Goal: Task Accomplishment & Management: Manage account settings

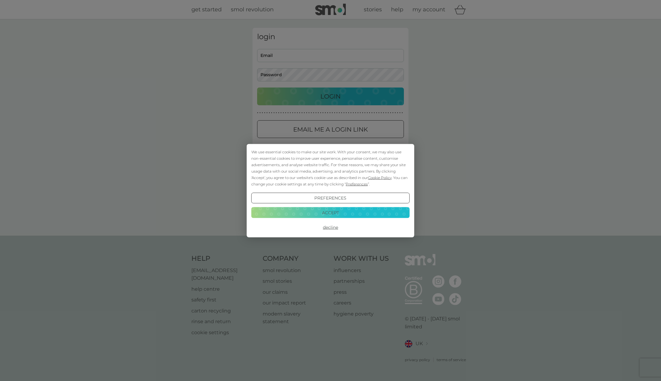
click at [333, 210] on button "Accept" at bounding box center [330, 212] width 158 height 11
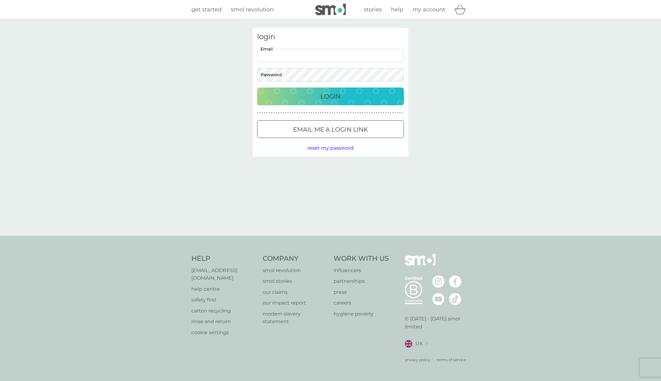
click at [294, 57] on input "Email" at bounding box center [330, 55] width 147 height 13
type input "chris.lowrey@mac.com"
click at [336, 98] on p "Login" at bounding box center [331, 96] width 20 height 10
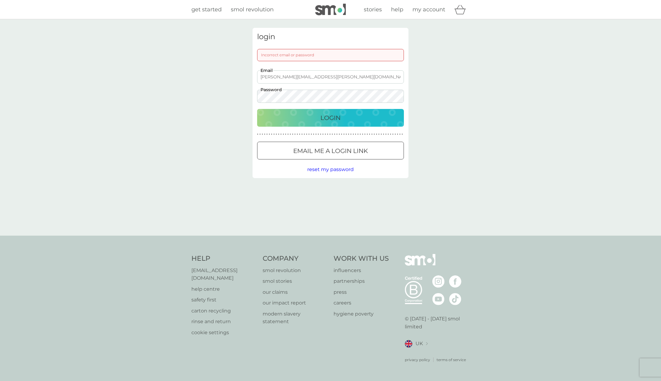
click at [323, 115] on p "Login" at bounding box center [331, 118] width 20 height 10
click at [314, 153] on p "Email me a login link" at bounding box center [330, 151] width 75 height 10
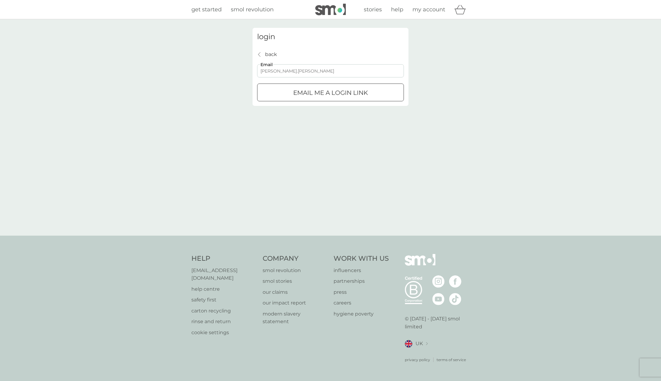
type input "chris.lowrey6"
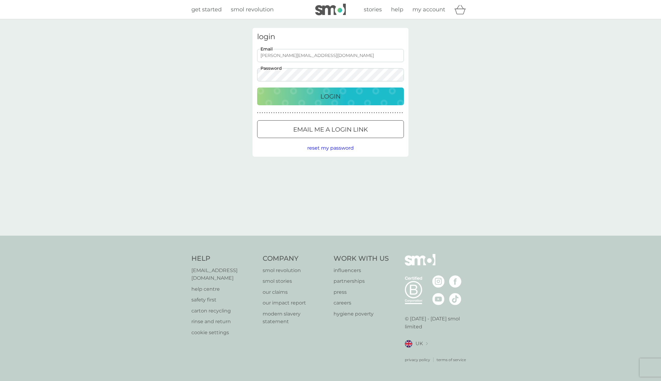
click at [318, 97] on div "Login" at bounding box center [330, 96] width 135 height 10
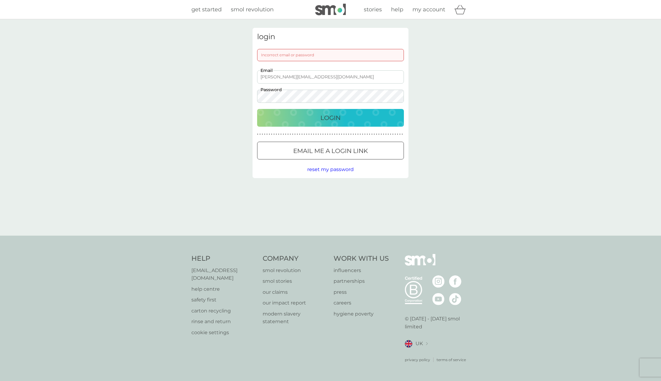
drag, startPoint x: 304, startPoint y: 78, endPoint x: 297, endPoint y: 78, distance: 7.0
click at [297, 78] on input "chris.lowrey68@mac.com" at bounding box center [330, 76] width 147 height 13
type input "[PERSON_NAME][EMAIL_ADDRESS][DOMAIN_NAME]"
click at [317, 114] on div "Login" at bounding box center [330, 118] width 135 height 10
click at [328, 118] on p "Login" at bounding box center [331, 118] width 20 height 10
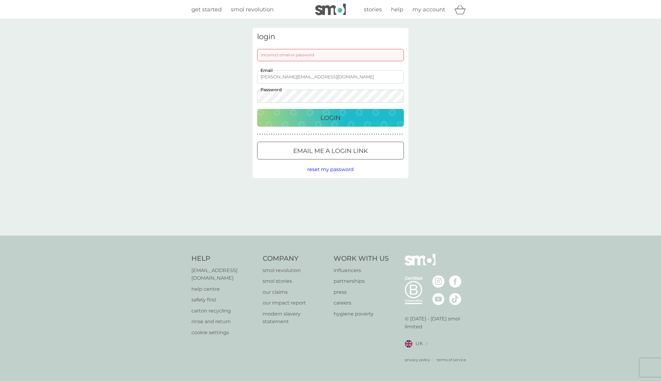
click at [314, 151] on p "Email me a login link" at bounding box center [330, 151] width 75 height 10
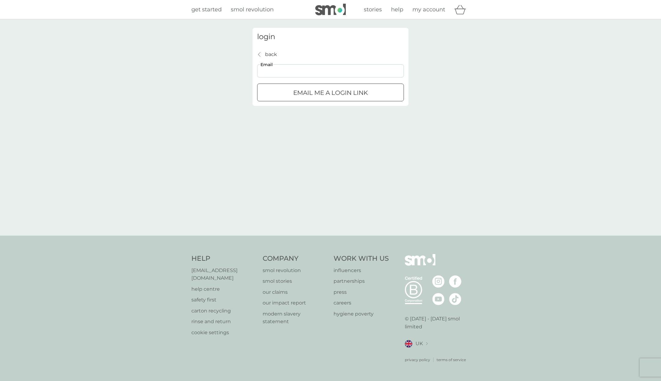
click at [301, 71] on input "Email" at bounding box center [330, 70] width 147 height 13
type input "[PERSON_NAME][EMAIL_ADDRESS][DOMAIN_NAME]"
click at [283, 130] on div "login back back chris.lowrey68@gmail.com Email Email me a login link" at bounding box center [330, 127] width 165 height 199
click at [308, 93] on p "Email me a login link" at bounding box center [330, 93] width 75 height 10
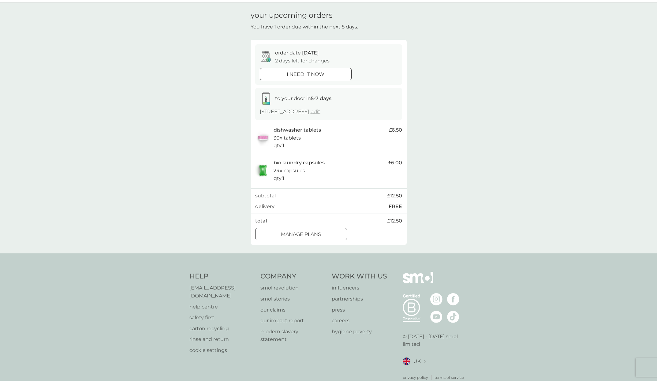
scroll to position [24, 0]
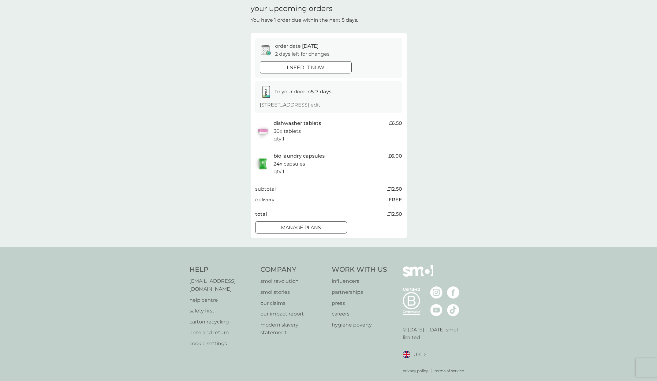
click at [298, 127] on p "30x tablets" at bounding box center [286, 131] width 27 height 8
click at [356, 137] on div "dishwasher tablets 30x tablets qty : 1" at bounding box center [329, 131] width 112 height 24
click at [307, 226] on div at bounding box center [307, 226] width 3 height 3
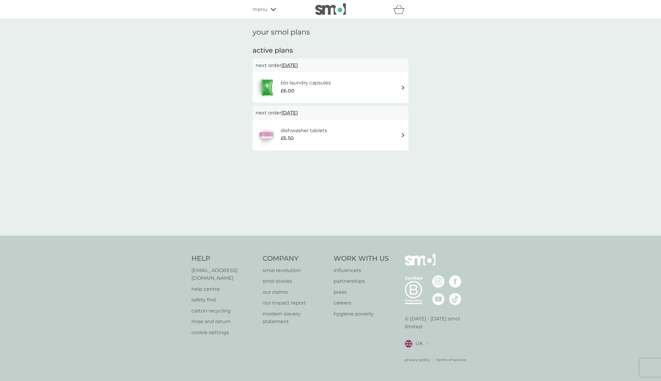
click at [336, 93] on div "bio laundry capsules £6.00" at bounding box center [309, 87] width 56 height 17
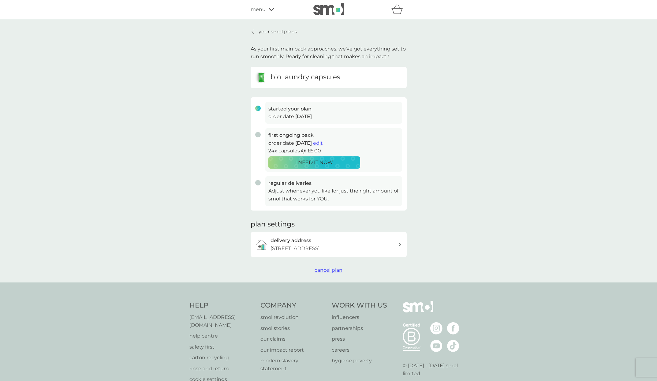
click at [288, 184] on h3 "regular deliveries" at bounding box center [333, 183] width 131 height 8
click at [288, 191] on p "Adjust whenever you like for just the right amount of smol that works for YOU." at bounding box center [333, 195] width 131 height 16
click at [315, 195] on p "Adjust whenever you like for just the right amount of smol that works for YOU." at bounding box center [333, 195] width 131 height 16
click at [391, 242] on div "delivery address [STREET_ADDRESS]" at bounding box center [333, 244] width 127 height 16
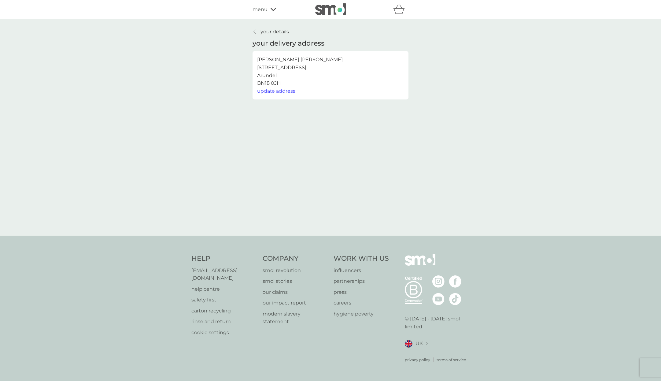
click at [274, 31] on p "your details" at bounding box center [275, 32] width 28 height 8
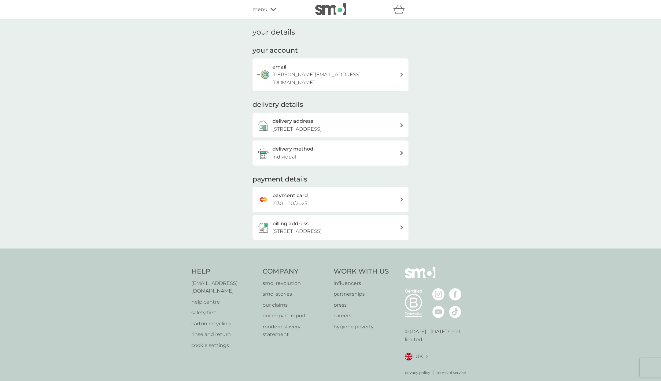
click at [299, 145] on h3 "delivery method" at bounding box center [293, 149] width 41 height 8
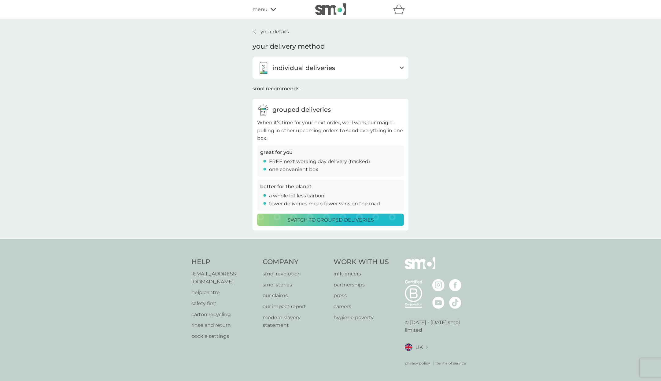
click at [313, 69] on p "individual deliveries" at bounding box center [304, 68] width 63 height 10
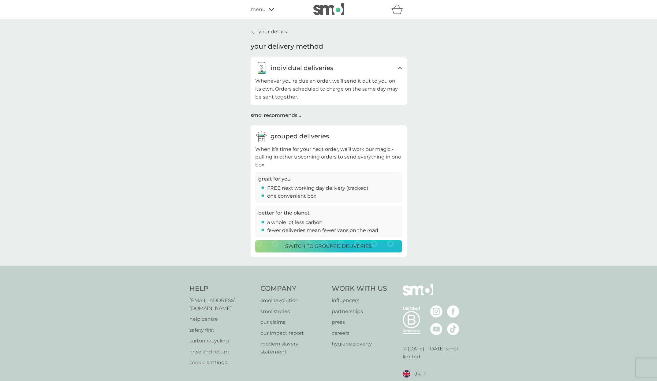
click at [277, 32] on p "your details" at bounding box center [272, 32] width 28 height 8
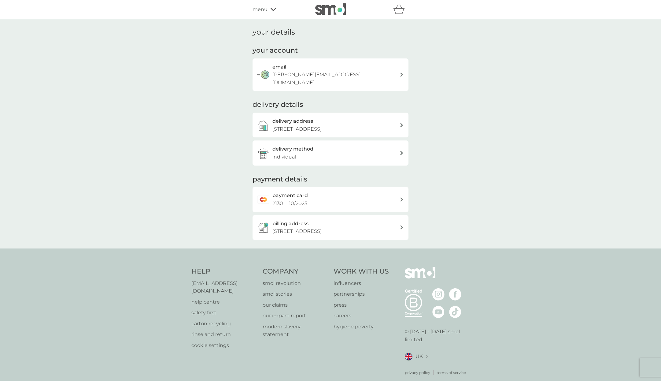
click at [266, 8] on span "menu" at bounding box center [260, 10] width 15 height 8
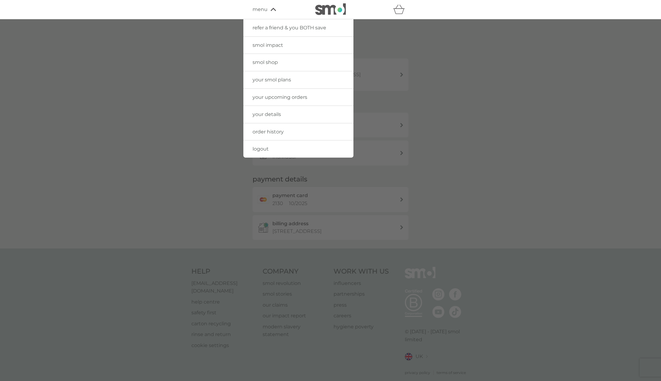
click at [270, 77] on span "your smol plans" at bounding box center [272, 80] width 39 height 6
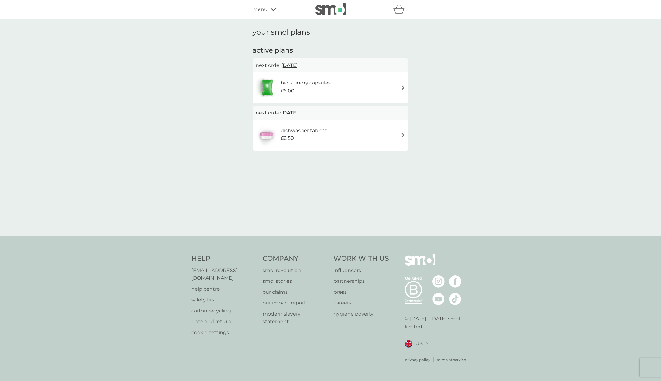
click at [400, 87] on div "bio laundry capsules £6.00" at bounding box center [331, 87] width 150 height 21
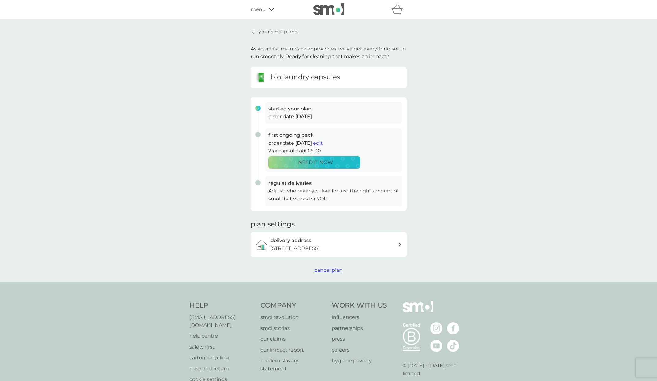
click at [322, 141] on span "edit" at bounding box center [317, 143] width 9 height 6
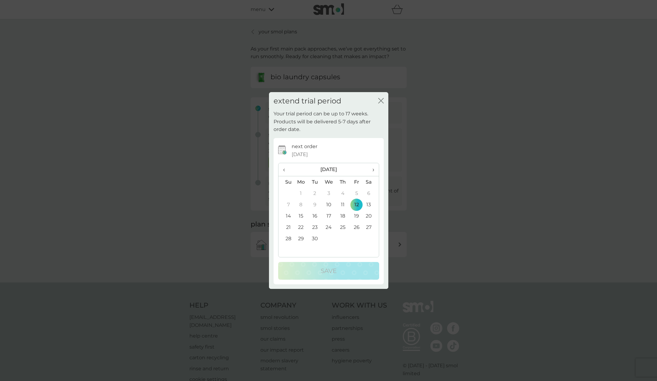
click at [313, 238] on td "30" at bounding box center [315, 238] width 14 height 11
click at [339, 269] on div "Save" at bounding box center [328, 271] width 89 height 10
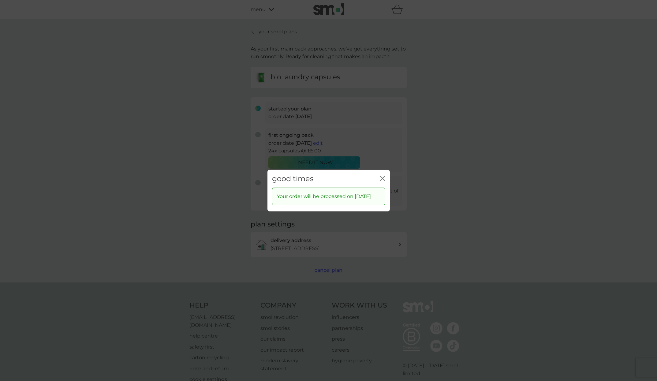
click at [383, 176] on icon "close" at bounding box center [383, 178] width 2 height 5
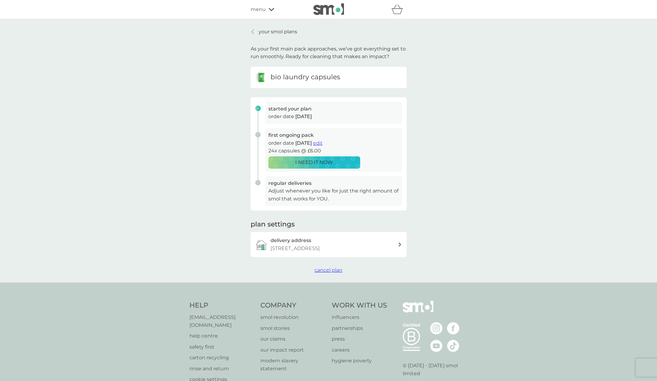
click at [274, 30] on p "your smol plans" at bounding box center [277, 32] width 39 height 8
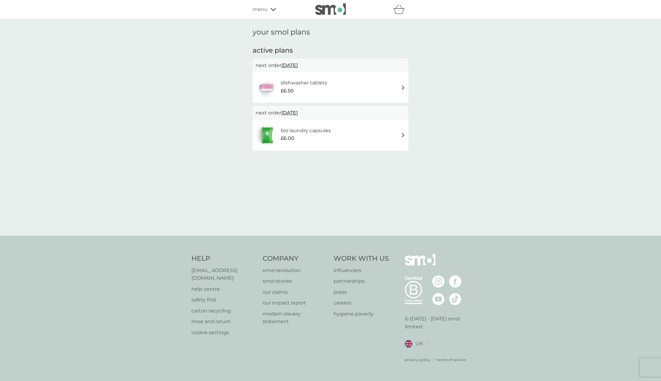
click at [399, 86] on div "dishwasher tablets £6.50" at bounding box center [331, 87] width 150 height 21
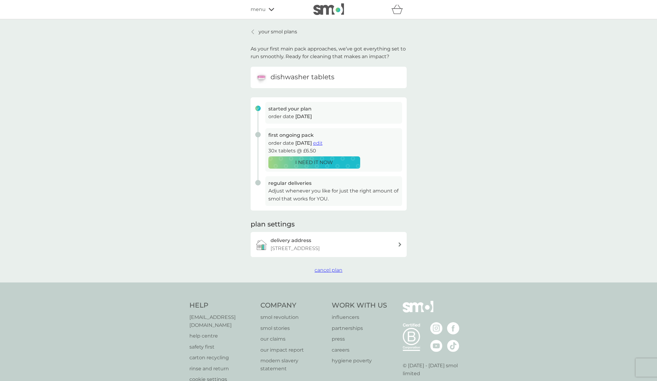
click at [322, 143] on span "edit" at bounding box center [317, 143] width 9 height 6
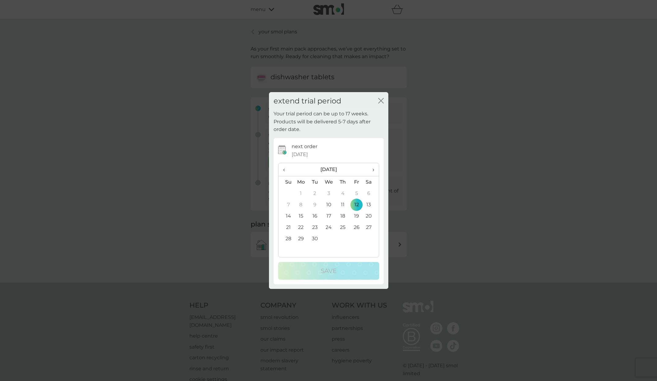
click at [314, 236] on td "30" at bounding box center [315, 238] width 14 height 11
click at [331, 271] on p "Save" at bounding box center [329, 271] width 16 height 10
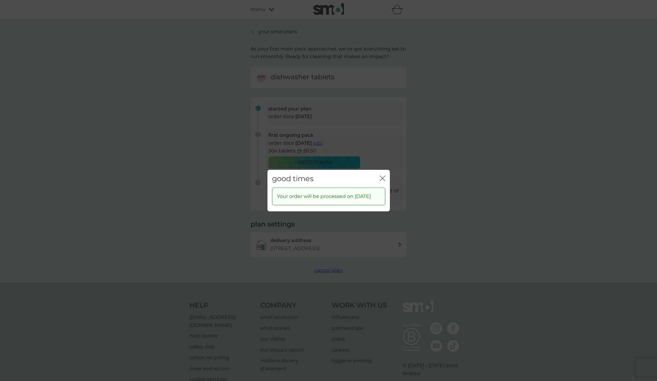
click at [381, 176] on icon "close" at bounding box center [381, 178] width 2 height 5
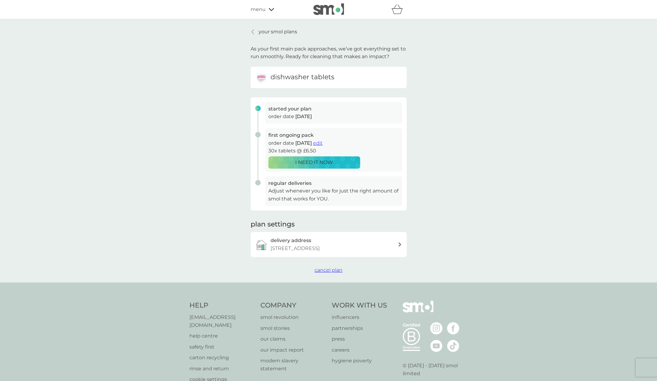
click at [275, 33] on p "your smol plans" at bounding box center [277, 32] width 39 height 8
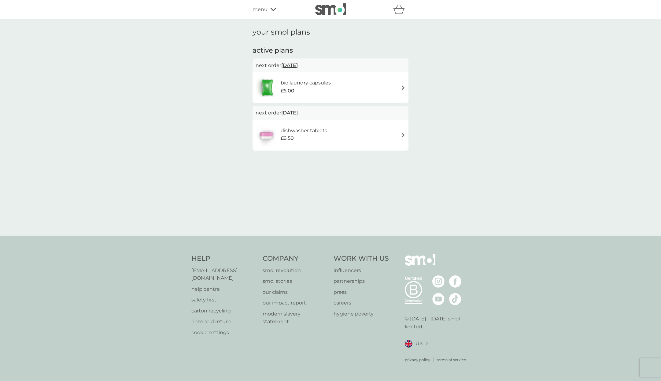
click at [549, 127] on div "your smol plans active plans next order [DATE] bio laundry capsules £6.00 next …" at bounding box center [330, 127] width 661 height 216
